Goal: Transaction & Acquisition: Subscribe to service/newsletter

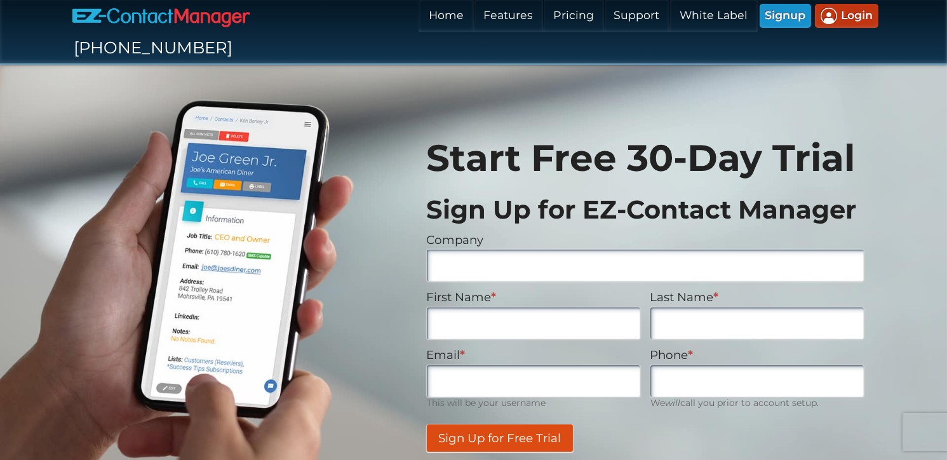
click at [468, 140] on h1 "Start Free 30-Day Trial" at bounding box center [645, 158] width 438 height 37
click at [543, 14] on link "Pricing" at bounding box center [573, 16] width 60 height 32
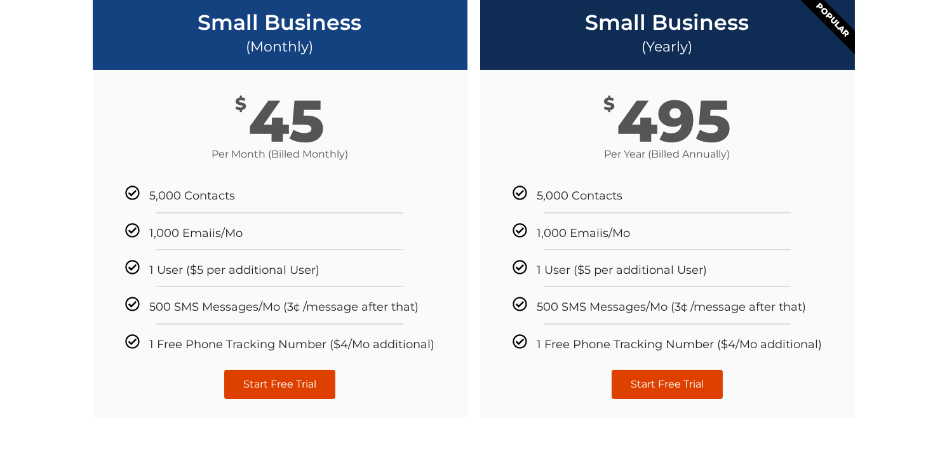
scroll to position [353, 0]
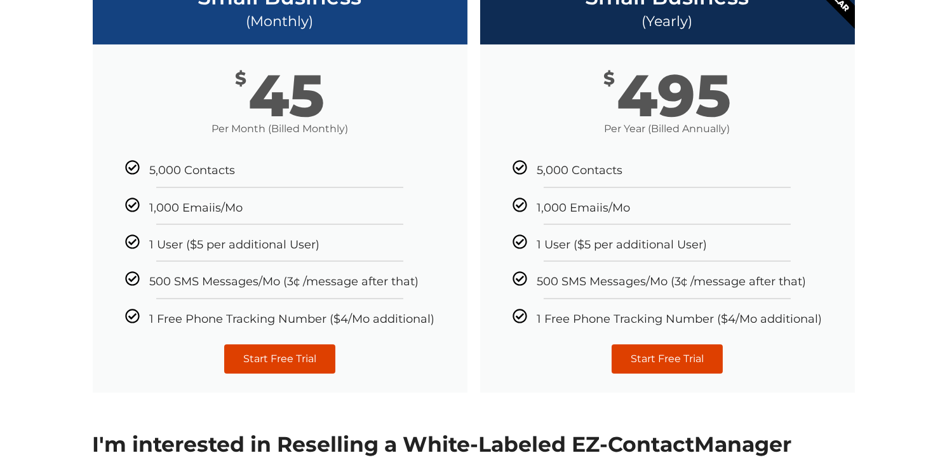
click at [91, 281] on div "Small Business (Monthly) $ 45 Per Month (Billed Monthly) 5,000 Contacts 1,000 E…" at bounding box center [280, 182] width 388 height 433
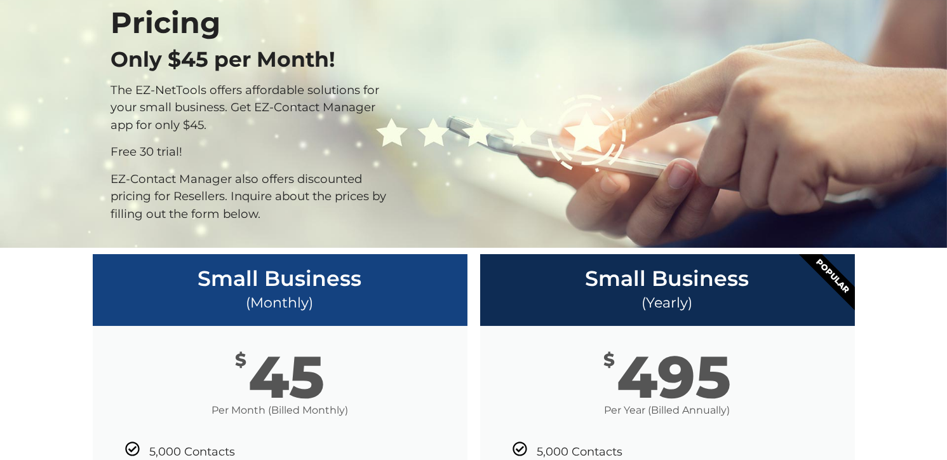
scroll to position [0, 0]
